Goal: Transaction & Acquisition: Book appointment/travel/reservation

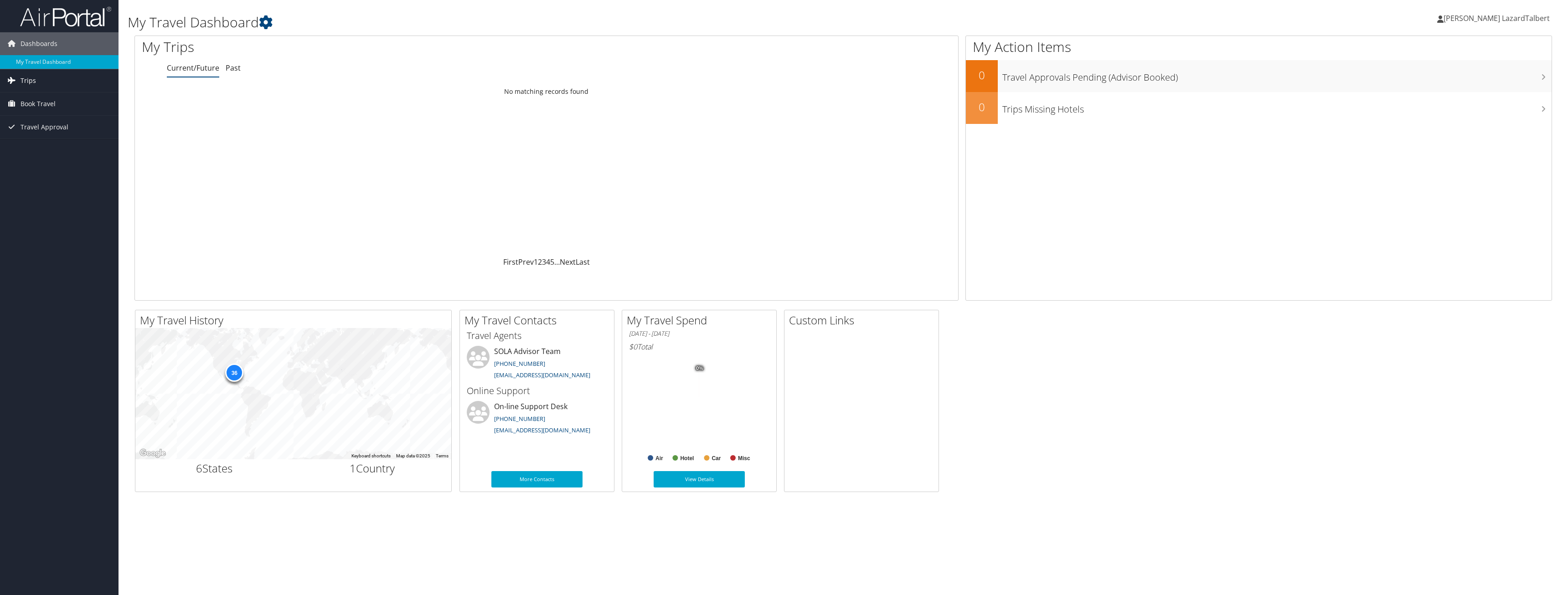
click at [51, 85] on link "Trips" at bounding box center [59, 80] width 119 height 23
click at [52, 145] on span "Book Travel" at bounding box center [38, 145] width 35 height 23
click at [56, 168] on link "Approval Request (Beta)" at bounding box center [59, 163] width 119 height 13
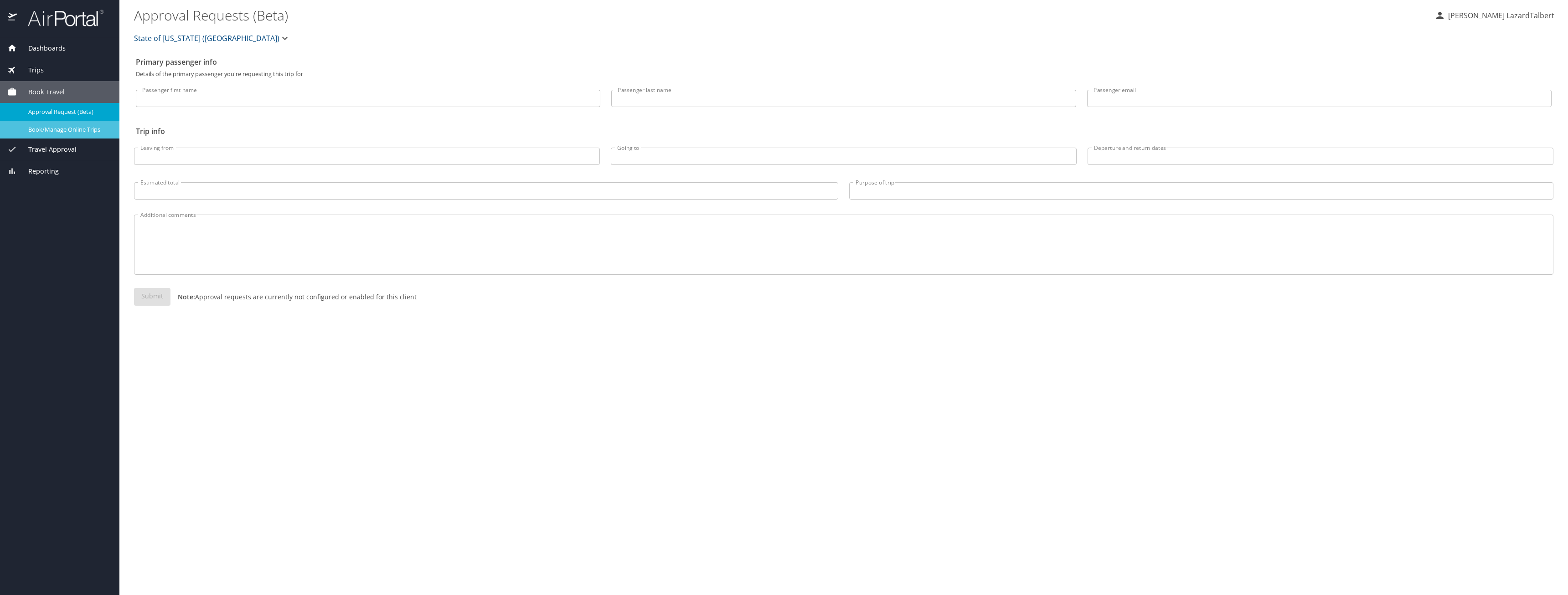
click at [78, 137] on link "Book/Manage Online Trips" at bounding box center [60, 129] width 119 height 18
